Goal: Information Seeking & Learning: Compare options

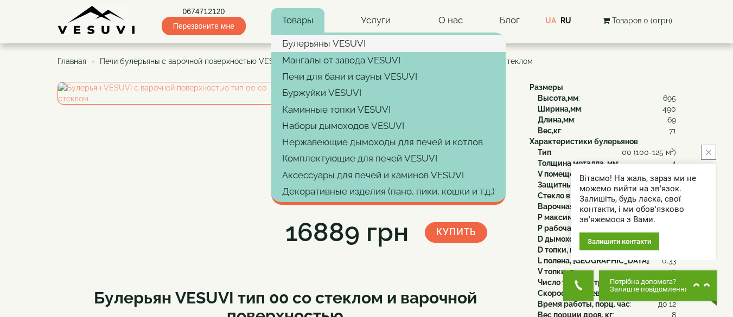
click at [301, 44] on link "Булерьяны VESUVI" at bounding box center [388, 43] width 234 height 16
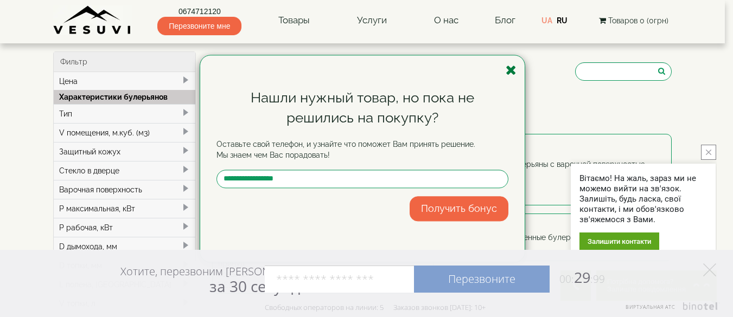
click at [513, 70] on icon "button" at bounding box center [511, 70] width 11 height 14
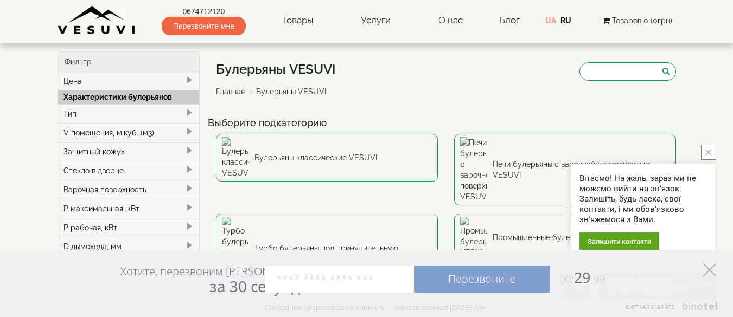
click at [707, 270] on icon at bounding box center [709, 270] width 13 height 13
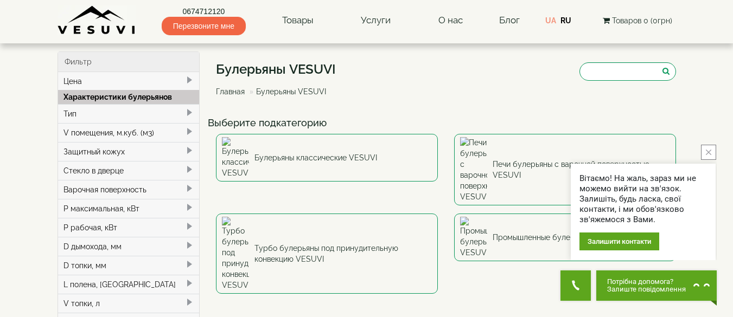
click at [708, 150] on icon "close button" at bounding box center [708, 152] width 5 height 5
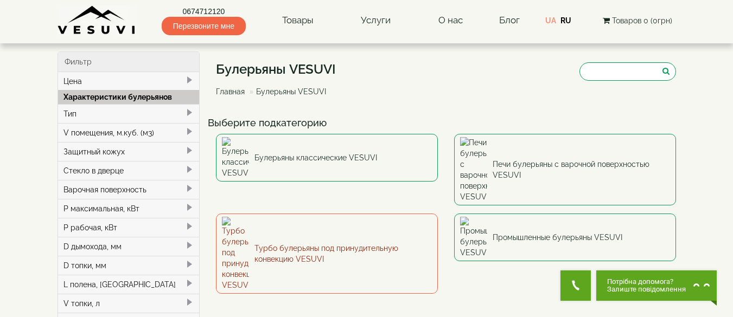
drag, startPoint x: 335, startPoint y: 186, endPoint x: 329, endPoint y: 186, distance: 5.5
click at [329, 214] on link "Турбо булерьяны под принудительную конвекцию VESUVI" at bounding box center [327, 254] width 222 height 80
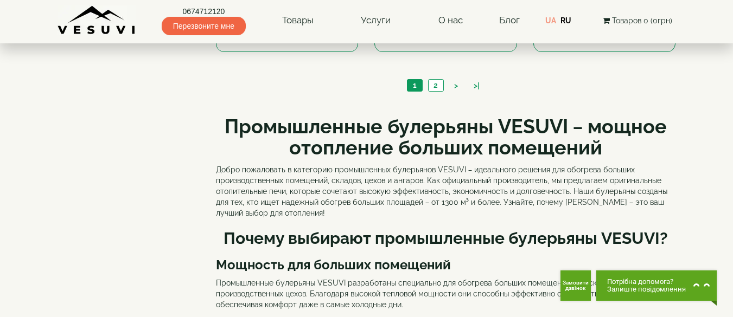
scroll to position [1248, 0]
click at [438, 81] on link "2" at bounding box center [435, 84] width 15 height 11
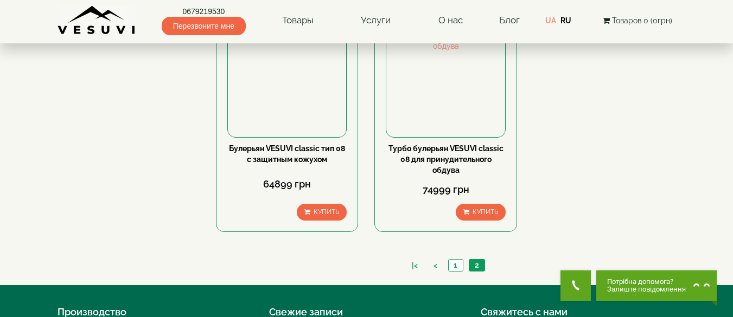
scroll to position [597, 0]
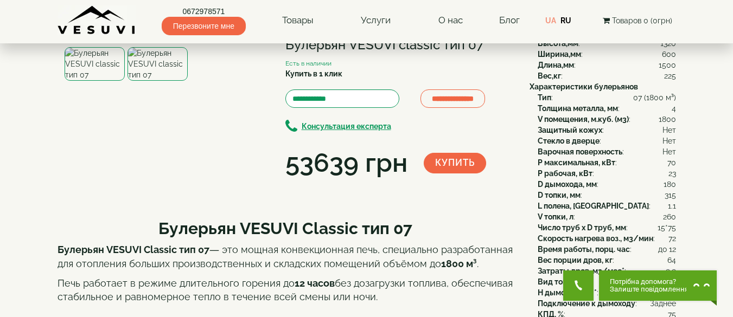
scroll to position [54, 0]
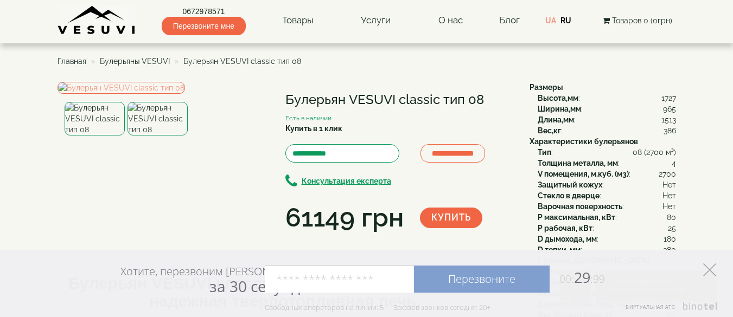
click at [709, 269] on polygon at bounding box center [709, 270] width 13 height 13
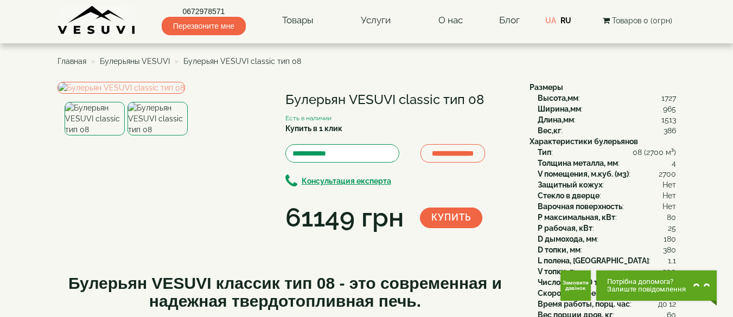
drag, startPoint x: 330, startPoint y: 98, endPoint x: 492, endPoint y: 97, distance: 161.7
click at [492, 97] on div "**********" at bounding box center [290, 159] width 464 height 155
copy div "Булерьян VESUVI classic тип 08"
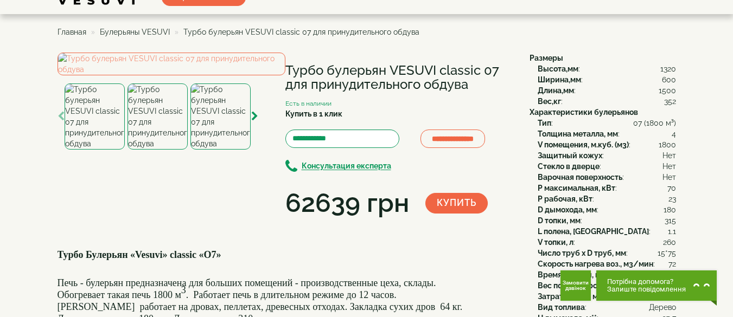
scroll to position [54, 0]
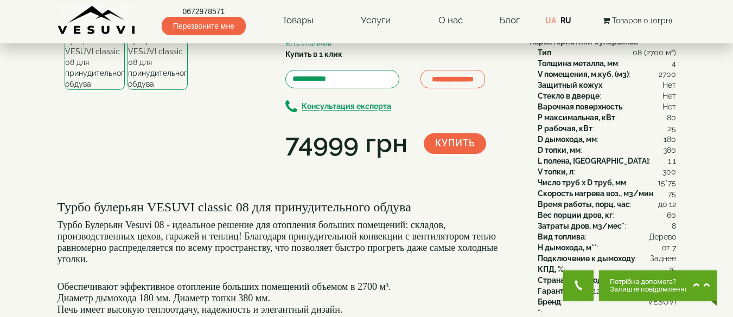
scroll to position [54, 0]
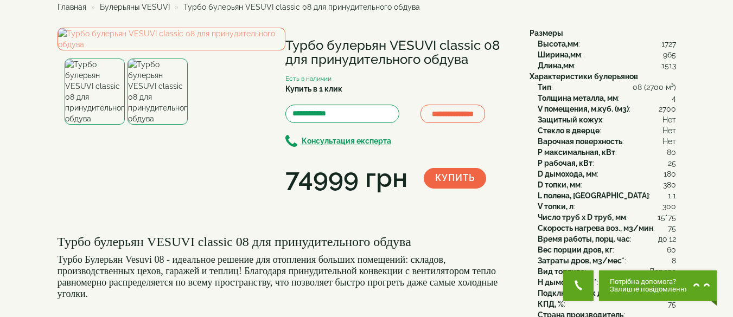
click at [164, 125] on img at bounding box center [158, 92] width 60 height 66
click at [98, 125] on img at bounding box center [95, 92] width 60 height 66
click at [142, 125] on img at bounding box center [158, 92] width 60 height 66
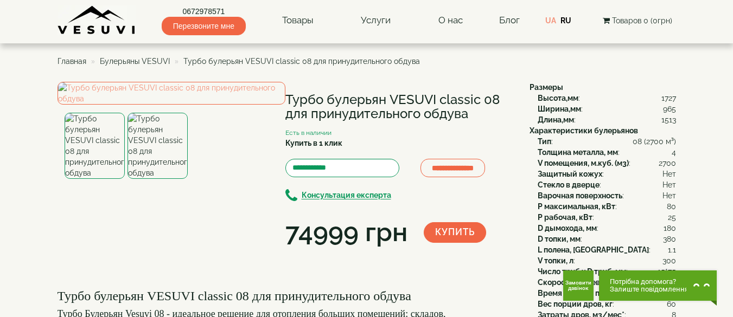
drag, startPoint x: 293, startPoint y: 97, endPoint x: 468, endPoint y: 112, distance: 175.9
click at [468, 112] on h1 "Турбо булерьян VESUVI classic 08 для принудительного обдува" at bounding box center [399, 107] width 228 height 29
copy h1 "Турбо булерьян VESUVI classic 08 для принудительного обдува"
